Goal: Information Seeking & Learning: Check status

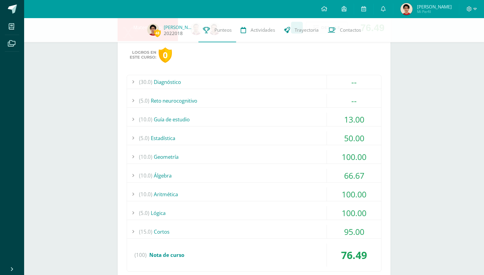
scroll to position [47, 0]
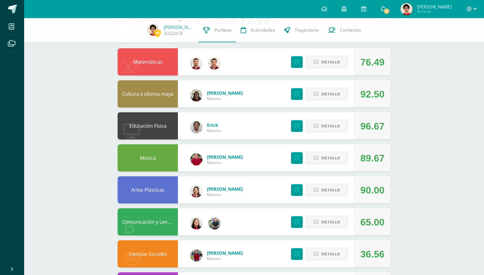
scroll to position [47, 0]
click at [386, 11] on icon at bounding box center [383, 8] width 5 height 5
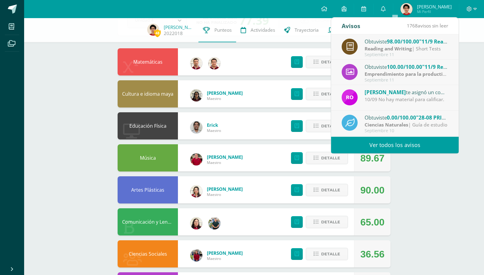
click at [374, 53] on div "Septiembre 11" at bounding box center [406, 54] width 84 height 5
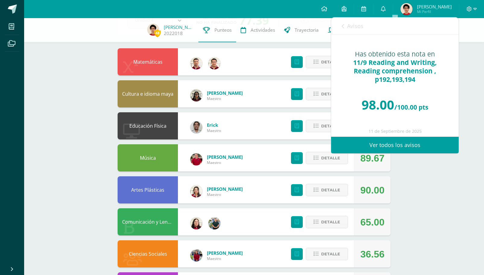
click at [351, 26] on span "Avisos" at bounding box center [355, 25] width 16 height 7
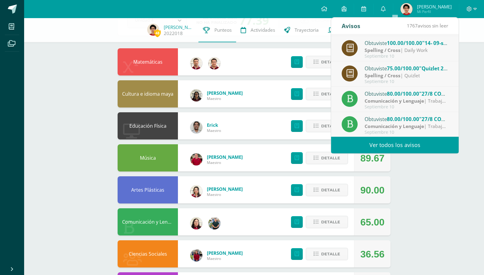
scroll to position [100, 0]
click at [411, 168] on div "48 José Quezada 2022018 Punteos Actividades Trayectoria Contactos Pendiente Uni…" at bounding box center [254, 268] width 460 height 595
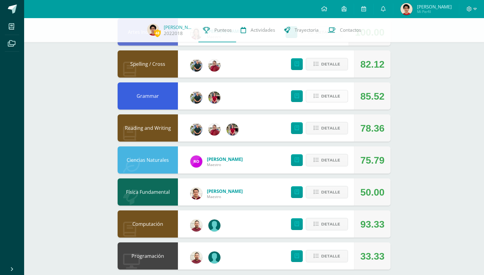
click at [321, 101] on button "Detalle" at bounding box center [327, 96] width 42 height 12
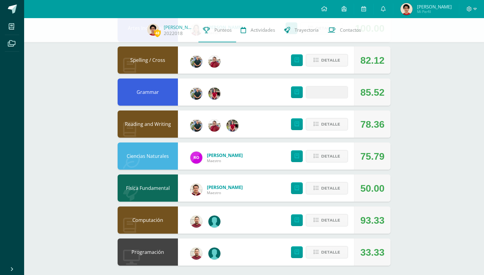
scroll to position [336, 0]
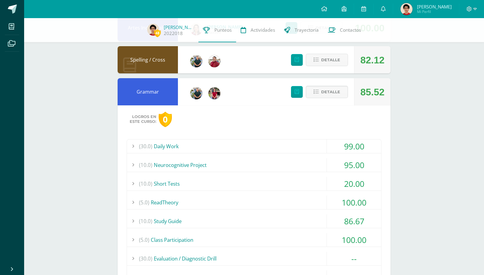
click at [273, 183] on div "(10.0) Short Tests" at bounding box center [254, 184] width 254 height 14
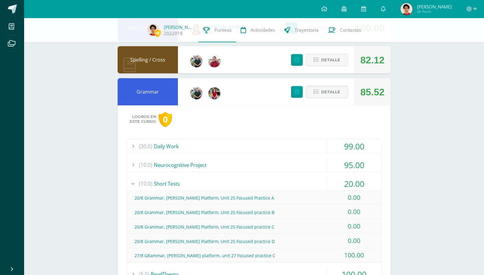
click at [275, 180] on div "(10.0) Short Tests" at bounding box center [254, 184] width 254 height 14
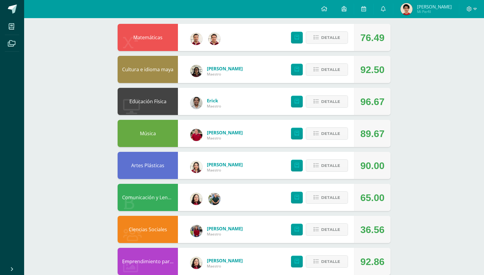
scroll to position [78, 0]
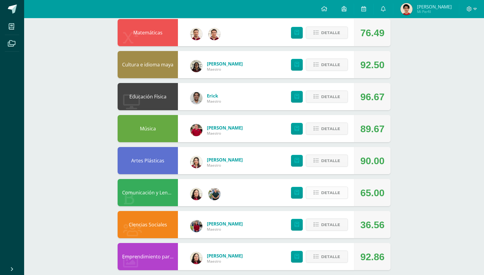
click at [321, 192] on button "Detalle" at bounding box center [327, 192] width 42 height 12
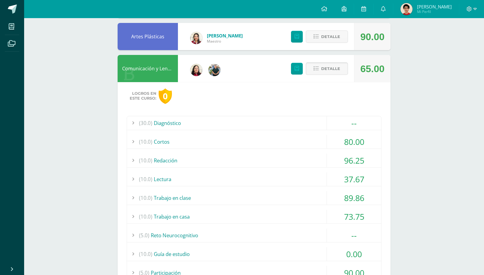
scroll to position [212, 0]
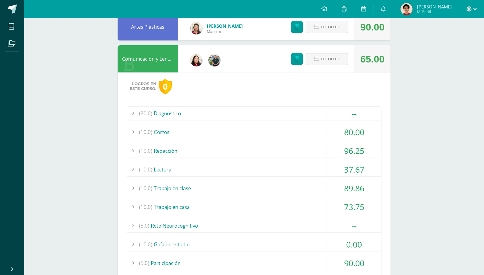
click at [255, 168] on div "(10.0) Lectura" at bounding box center [254, 169] width 254 height 14
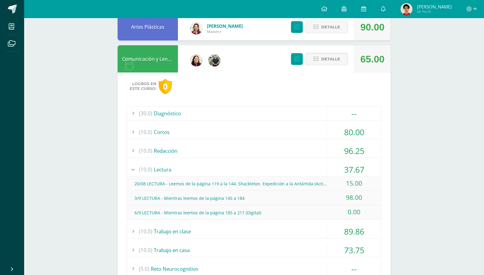
click at [259, 169] on div "(10.0) Lectura" at bounding box center [254, 169] width 254 height 14
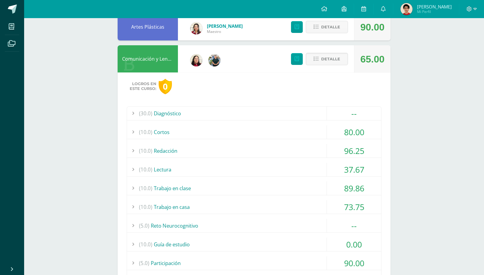
click at [281, 152] on div "(10.0) Redacción" at bounding box center [254, 151] width 254 height 14
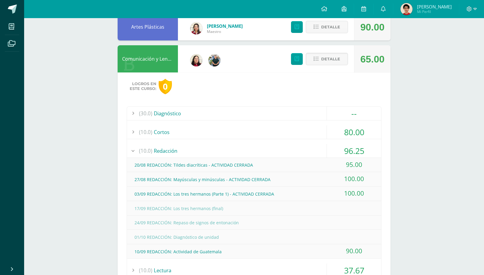
click at [281, 152] on div "(10.0) Redacción" at bounding box center [254, 151] width 254 height 14
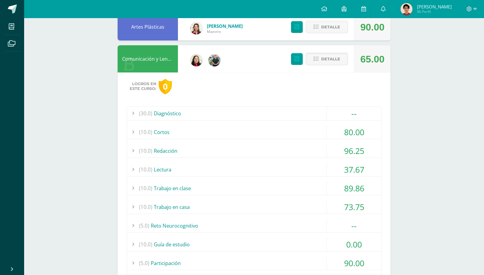
click at [302, 136] on div "(10.0) Cortos" at bounding box center [254, 132] width 254 height 14
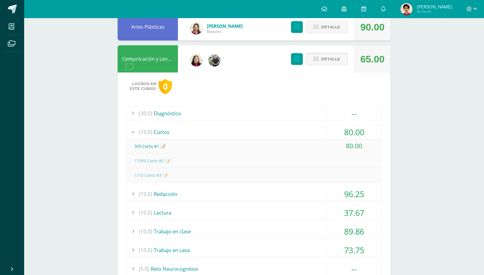
click at [302, 136] on div "(10.0) Cortos" at bounding box center [254, 132] width 254 height 14
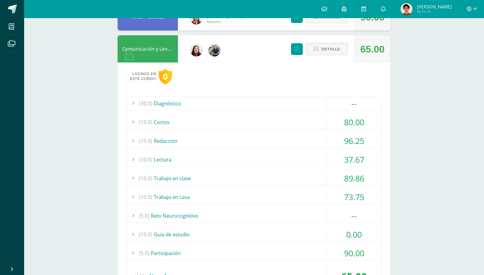
scroll to position [234, 0]
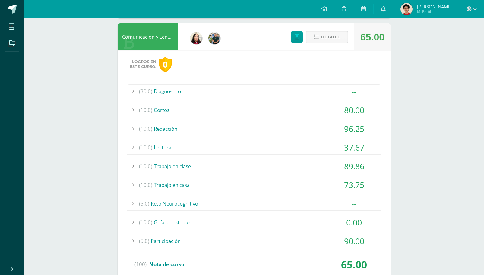
click at [310, 166] on div "(10.0) Trabajo en clase" at bounding box center [254, 166] width 254 height 14
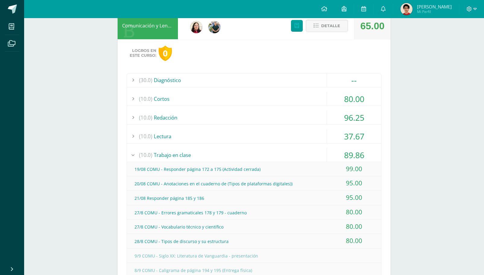
scroll to position [247, 0]
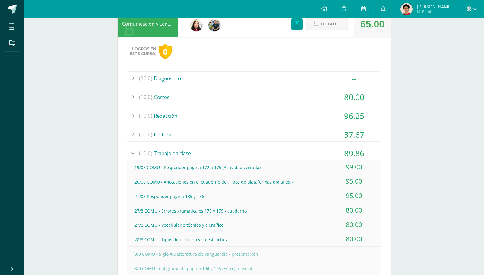
click at [312, 154] on div "(10.0) Trabajo en clase" at bounding box center [254, 153] width 254 height 14
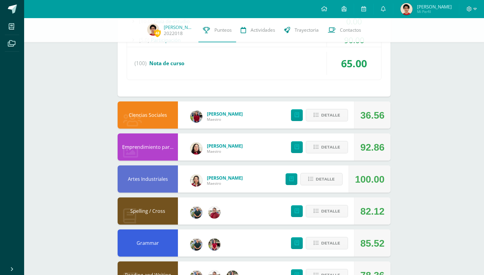
scroll to position [433, 0]
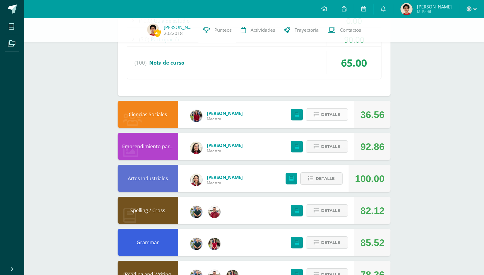
click at [331, 116] on span "Detalle" at bounding box center [330, 114] width 19 height 11
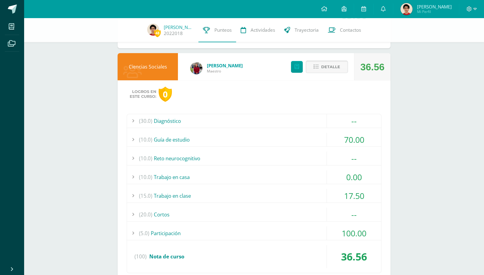
scroll to position [487, 0]
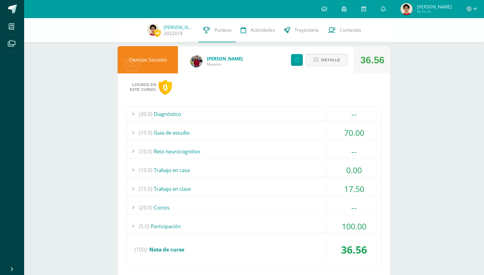
click at [255, 171] on div "(10.0) Trabajo en casa" at bounding box center [254, 170] width 254 height 14
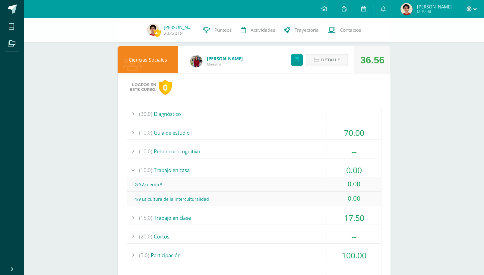
click at [288, 207] on div "(30.0) Diagnóstico -- Sin actividades (10.0) Guía de estudio 70.00 (100)" at bounding box center [254, 201] width 255 height 188
click at [225, 231] on div "(20.0) Cortos" at bounding box center [254, 236] width 254 height 14
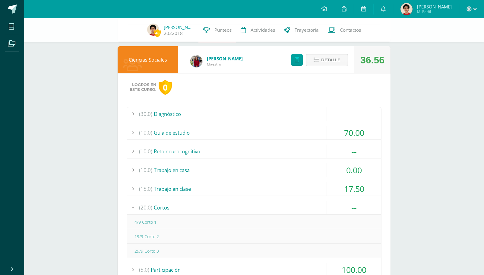
click at [351, 173] on div "0.00" at bounding box center [354, 170] width 54 height 14
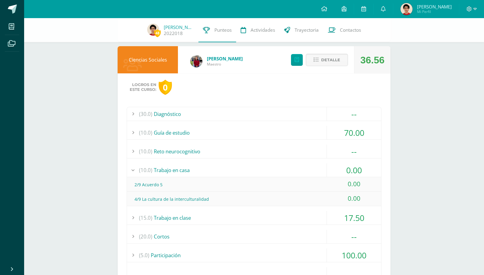
click at [319, 213] on div "(15.0) Trabajo en clase" at bounding box center [254, 218] width 254 height 14
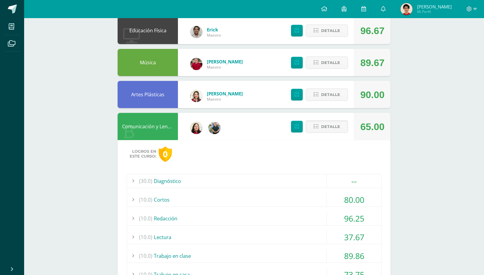
scroll to position [0, 0]
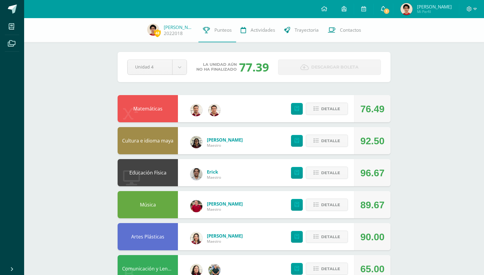
click at [391, 5] on link "1" at bounding box center [382, 9] width 19 height 18
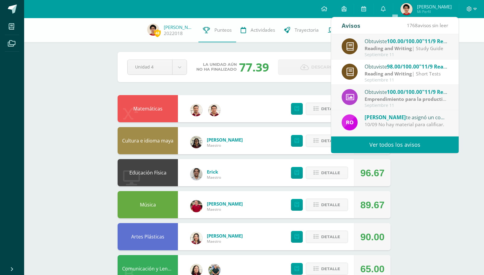
click at [406, 42] on span "100.00/100.00" at bounding box center [404, 41] width 35 height 7
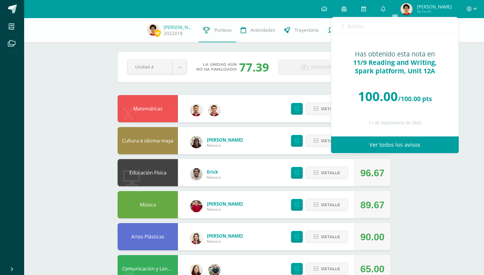
click at [348, 24] on span "Avisos" at bounding box center [355, 25] width 16 height 7
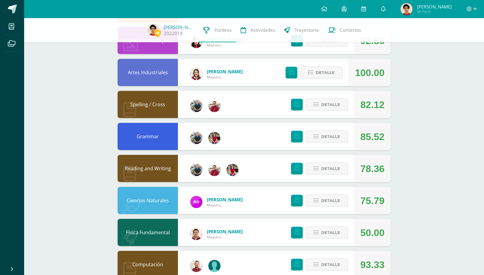
scroll to position [292, 0]
click at [325, 166] on span "Detalle" at bounding box center [330, 167] width 19 height 11
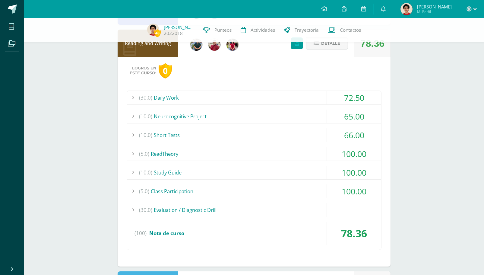
scroll to position [417, 0]
click at [286, 96] on div "(30.0) Daily Work" at bounding box center [254, 97] width 254 height 14
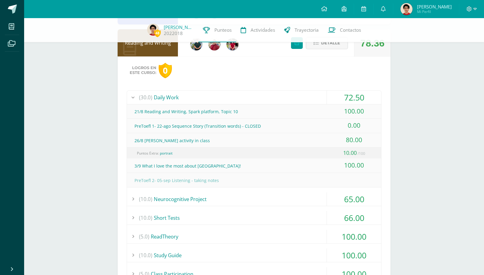
click at [288, 97] on div "(30.0) Daily Work" at bounding box center [254, 97] width 254 height 14
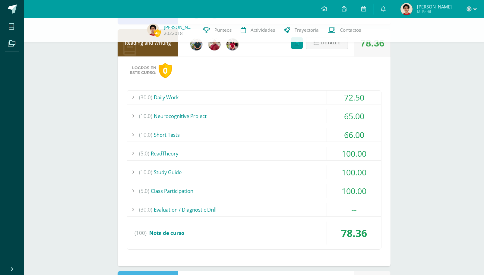
click at [275, 115] on div "(10.0) Neurocognitive Project" at bounding box center [254, 116] width 254 height 14
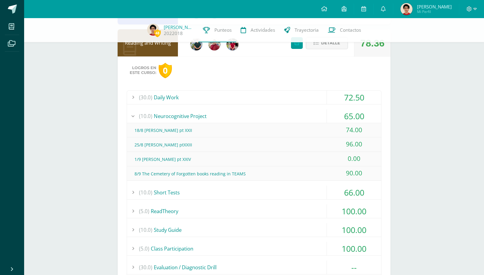
click at [276, 115] on div "(10.0) Neurocognitive Project" at bounding box center [254, 116] width 254 height 14
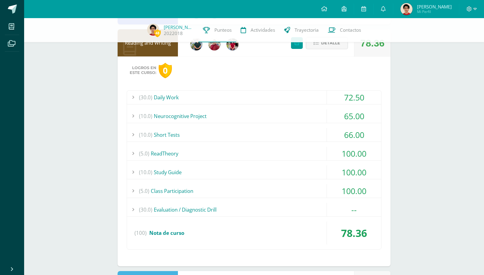
click at [275, 131] on div "(10.0) Short Tests" at bounding box center [254, 135] width 254 height 14
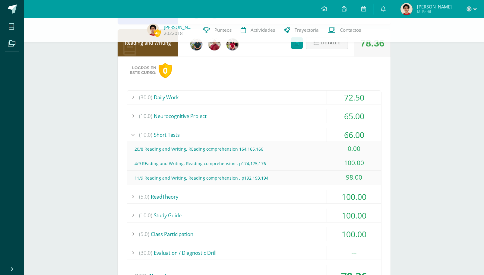
click at [275, 131] on div "(10.0) Short Tests" at bounding box center [254, 135] width 254 height 14
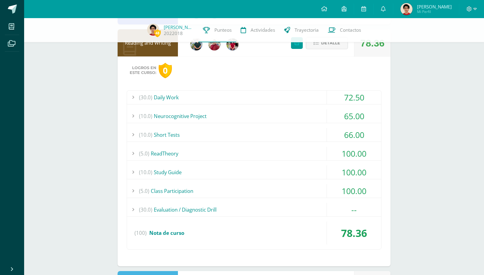
click at [272, 154] on div "(5.0) ReadTheory" at bounding box center [254, 153] width 254 height 14
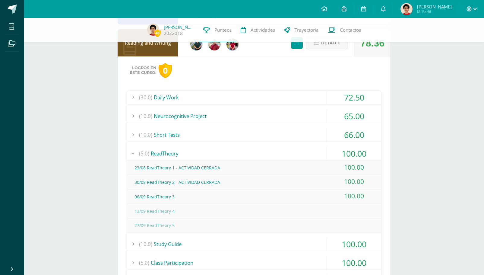
click at [272, 154] on div "(5.0) ReadTheory" at bounding box center [254, 153] width 254 height 14
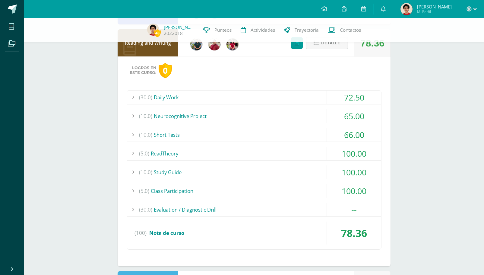
click at [315, 44] on icon at bounding box center [315, 42] width 5 height 5
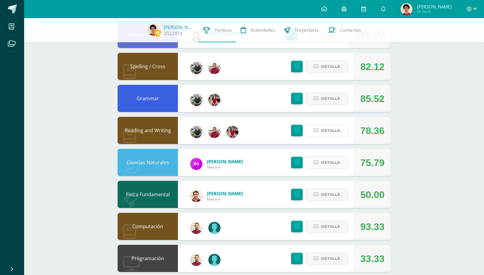
scroll to position [329, 0]
click at [329, 102] on span "Detalle" at bounding box center [330, 98] width 19 height 11
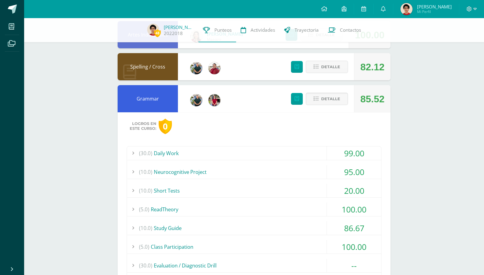
click at [277, 157] on div "(30.0) Daily Work" at bounding box center [254, 153] width 254 height 14
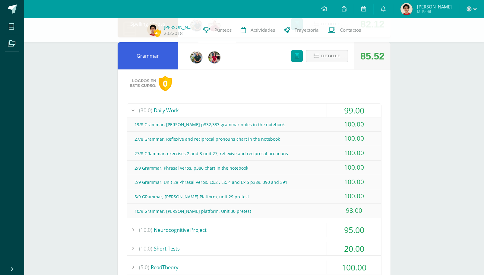
scroll to position [373, 0]
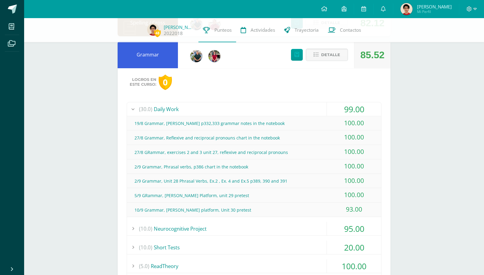
click at [273, 105] on div "(30.0) Daily Work" at bounding box center [254, 109] width 254 height 14
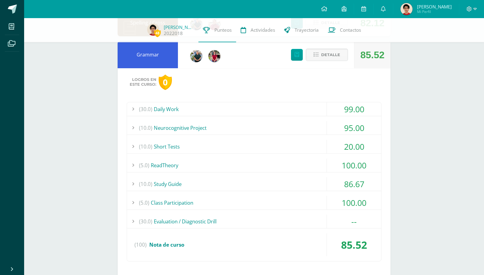
click at [261, 142] on div "(10.0) Short Tests" at bounding box center [254, 147] width 254 height 14
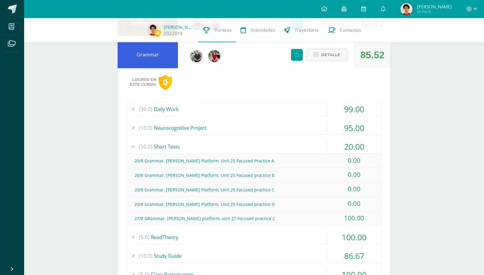
click at [261, 142] on div "(10.0) Short Tests" at bounding box center [254, 147] width 254 height 14
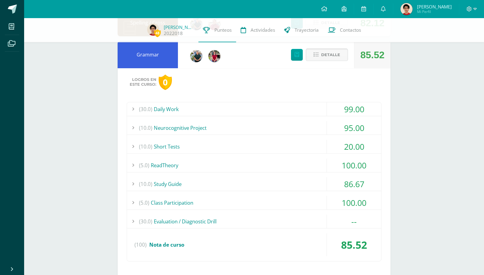
click at [325, 54] on span "Detalle" at bounding box center [330, 54] width 19 height 11
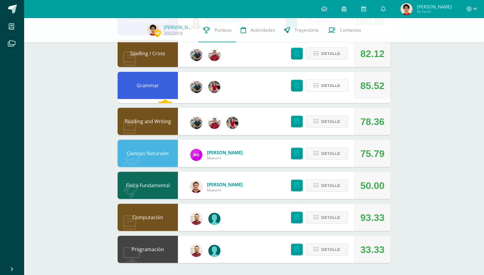
scroll to position [339, 0]
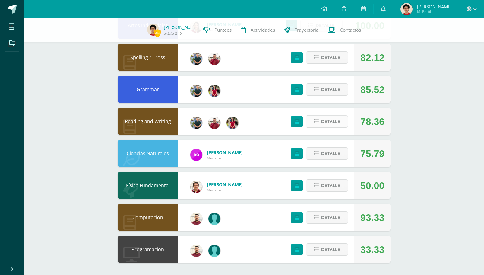
click at [321, 118] on span "Detalle" at bounding box center [330, 121] width 19 height 11
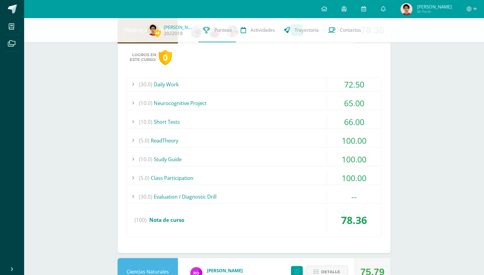
scroll to position [438, 0]
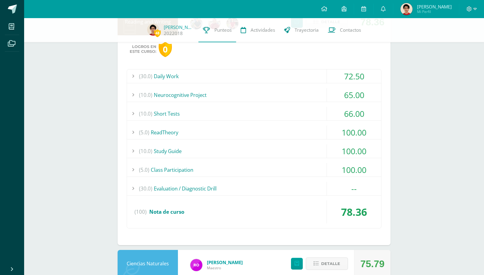
click at [278, 113] on div "(10.0) Short Tests" at bounding box center [254, 114] width 254 height 14
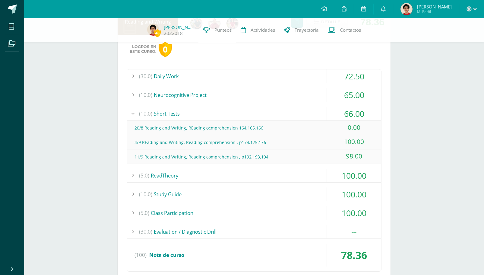
click at [278, 113] on div "(10.0) Short Tests" at bounding box center [254, 114] width 254 height 14
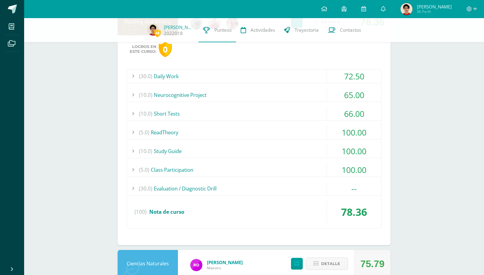
click at [250, 87] on div "(30.0) Daily Work 72.50 21/8 Reading and Writing, Spark platform, Topic 10 100.…" at bounding box center [254, 148] width 255 height 159
click at [253, 95] on div "(10.0) Neurocognitive Project" at bounding box center [254, 95] width 254 height 14
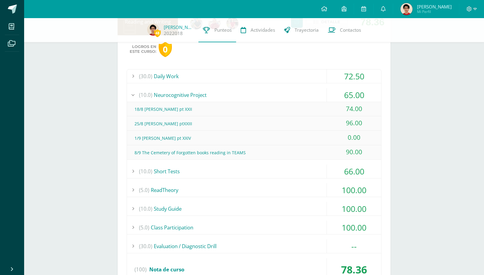
click at [254, 96] on div "(10.0) Neurocognitive Project" at bounding box center [254, 95] width 254 height 14
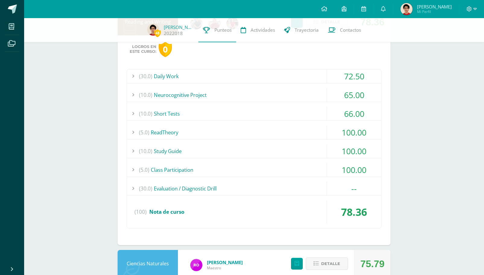
click at [259, 76] on div "(30.0) Daily Work" at bounding box center [254, 76] width 254 height 14
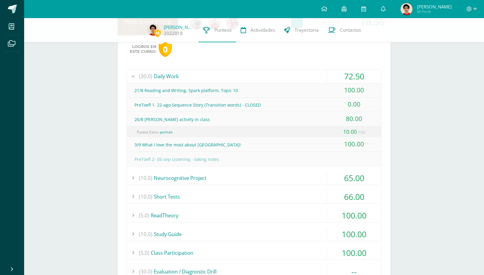
click at [260, 74] on div "(30.0) Daily Work" at bounding box center [254, 76] width 254 height 14
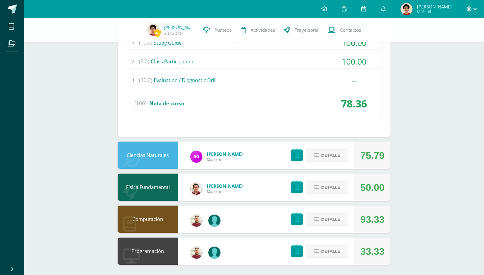
scroll to position [547, 0]
click at [324, 159] on span "Detalle" at bounding box center [330, 154] width 19 height 11
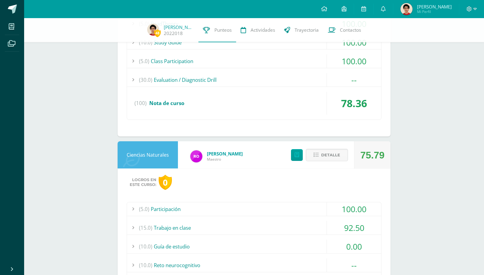
click at [173, 242] on div "(10.0) Guía de estudio" at bounding box center [254, 246] width 254 height 14
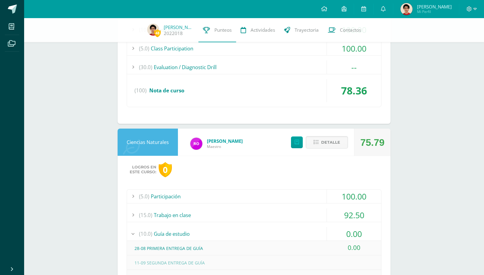
scroll to position [587, 0]
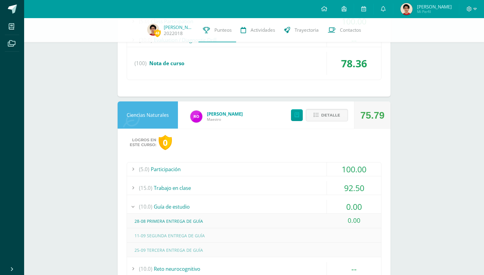
click at [140, 201] on span "(10.0)" at bounding box center [145, 207] width 13 height 14
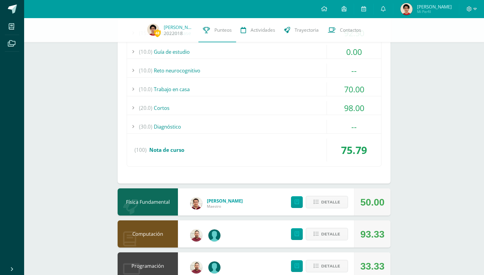
scroll to position [758, 0]
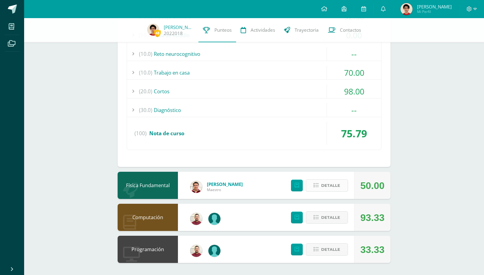
click at [329, 187] on span "Detalle" at bounding box center [330, 185] width 19 height 11
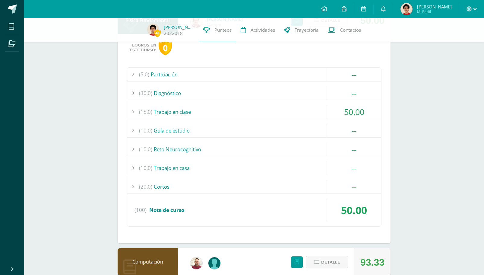
scroll to position [915, 0]
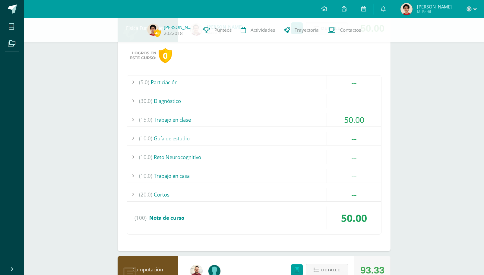
click at [212, 120] on div "(15.0) Trabajo en clase" at bounding box center [254, 120] width 254 height 14
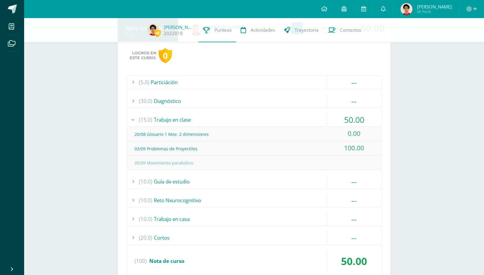
click at [200, 122] on div "(15.0) Trabajo en clase" at bounding box center [254, 120] width 254 height 14
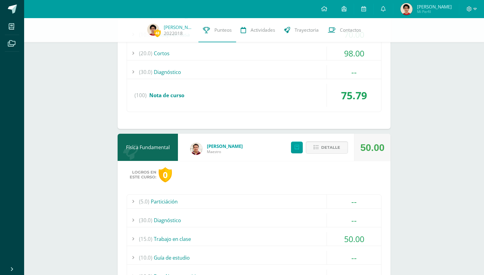
scroll to position [795, 0]
click at [330, 149] on span "Detalle" at bounding box center [330, 147] width 19 height 11
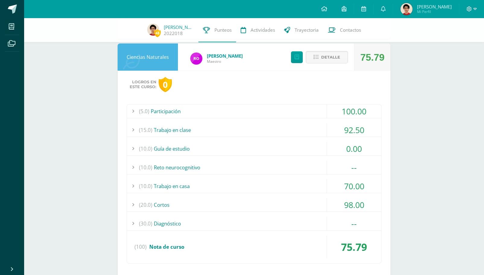
scroll to position [606, 0]
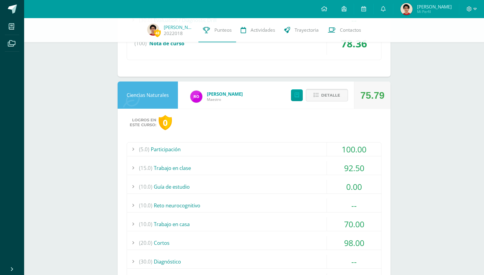
click at [321, 97] on button "Detalle" at bounding box center [327, 95] width 42 height 12
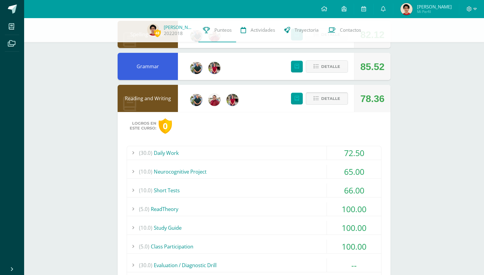
click at [323, 97] on span "Detalle" at bounding box center [330, 98] width 19 height 11
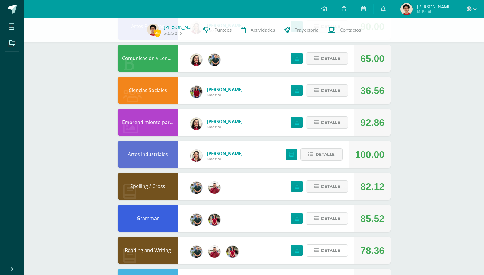
scroll to position [210, 0]
click at [322, 88] on span "Detalle" at bounding box center [330, 90] width 19 height 11
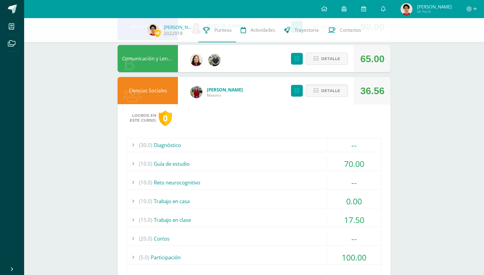
click at [303, 164] on div "(10.0) Guía de estudio" at bounding box center [254, 164] width 254 height 14
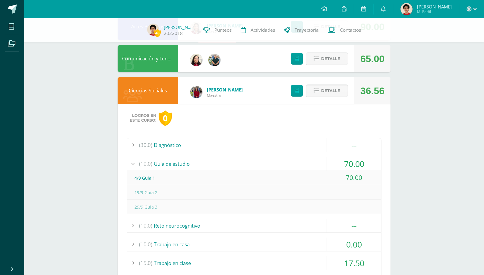
click at [303, 162] on div "(10.0) Guía de estudio" at bounding box center [254, 164] width 254 height 14
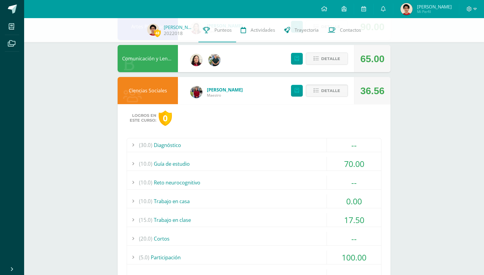
click at [287, 160] on div "(10.0) Guía de estudio" at bounding box center [254, 164] width 254 height 14
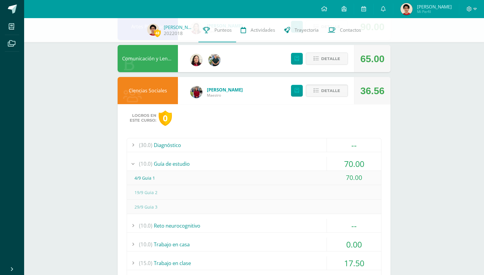
click at [287, 159] on div "(10.0) Guía de estudio" at bounding box center [254, 164] width 254 height 14
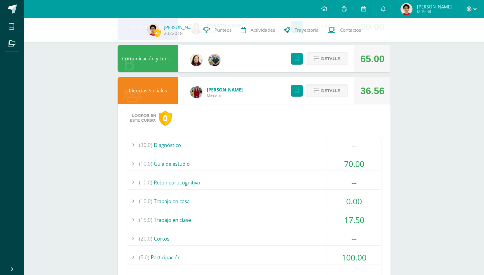
click at [248, 197] on div "(10.0) Trabajo en casa" at bounding box center [254, 201] width 254 height 14
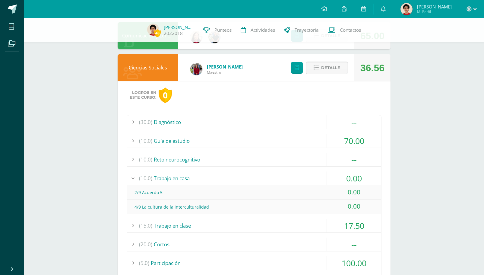
scroll to position [234, 0]
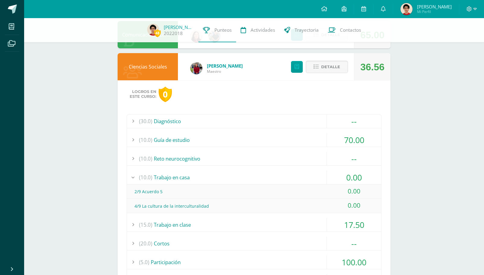
click at [247, 181] on div "(10.0) Trabajo en casa" at bounding box center [254, 177] width 254 height 14
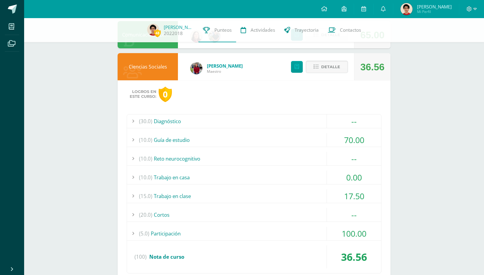
click at [234, 195] on div "(15.0) Trabajo en clase" at bounding box center [254, 196] width 254 height 14
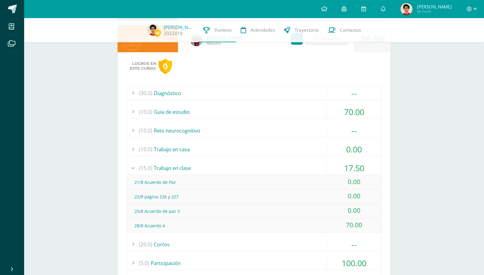
scroll to position [263, 0]
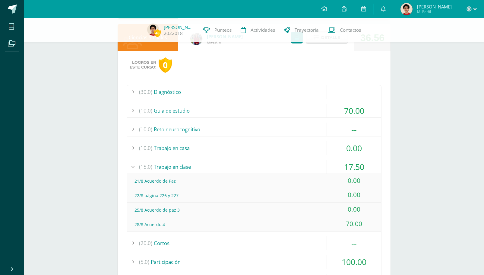
drag, startPoint x: 157, startPoint y: 195, endPoint x: 190, endPoint y: 197, distance: 32.7
click at [190, 197] on div "22/8 página 226 y 227" at bounding box center [254, 195] width 254 height 14
click at [209, 146] on div "(10.0) Trabajo en casa" at bounding box center [254, 148] width 254 height 14
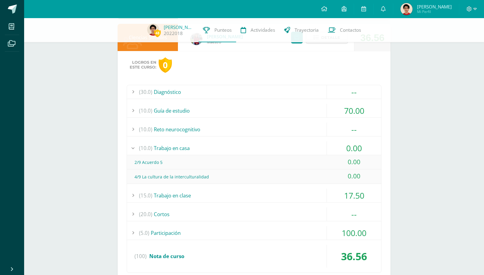
click at [209, 146] on div "(10.0) Trabajo en casa" at bounding box center [254, 148] width 254 height 14
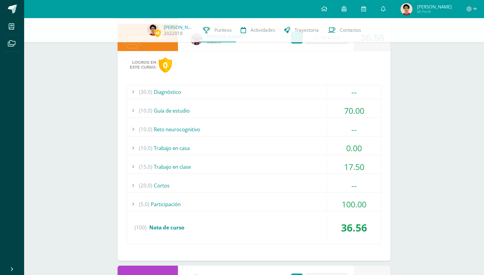
click at [266, 104] on div "(10.0) Guía de estudio" at bounding box center [254, 111] width 254 height 14
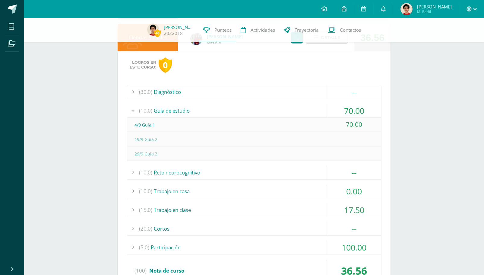
click at [266, 104] on div "(10.0) Guía de estudio" at bounding box center [254, 111] width 254 height 14
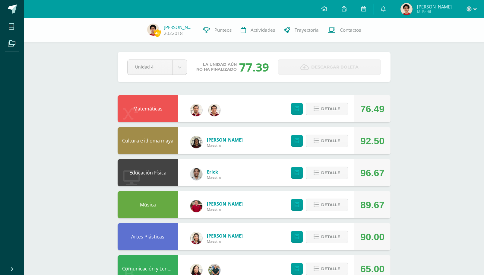
scroll to position [0, 0]
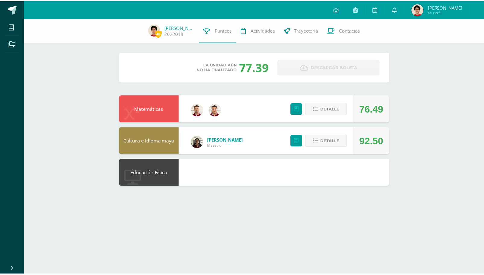
scroll to position [0, 0]
